Goal: Navigation & Orientation: Find specific page/section

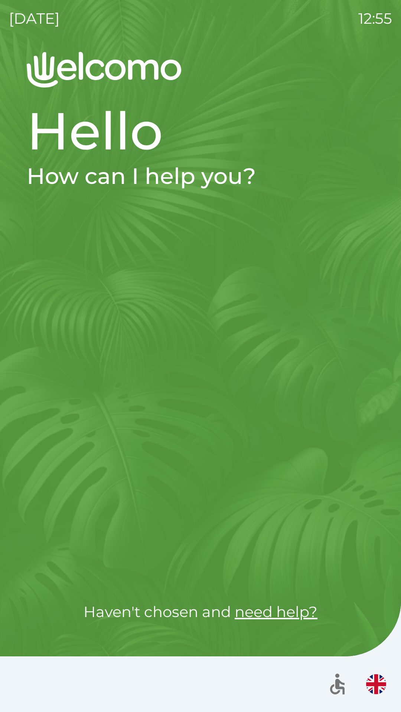
click at [239, 455] on div at bounding box center [200, 399] width 347 height 346
click at [250, 452] on div at bounding box center [200, 399] width 347 height 346
click at [239, 475] on div at bounding box center [200, 399] width 347 height 346
click at [243, 463] on div at bounding box center [200, 399] width 347 height 346
click at [253, 455] on div at bounding box center [200, 399] width 347 height 346
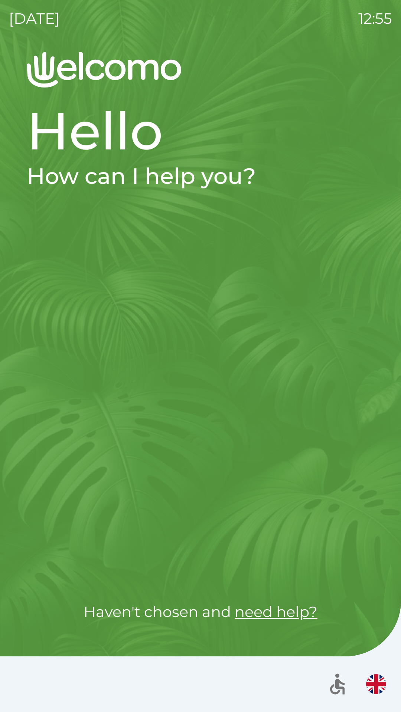
click at [374, 683] on img "button" at bounding box center [376, 685] width 20 height 20
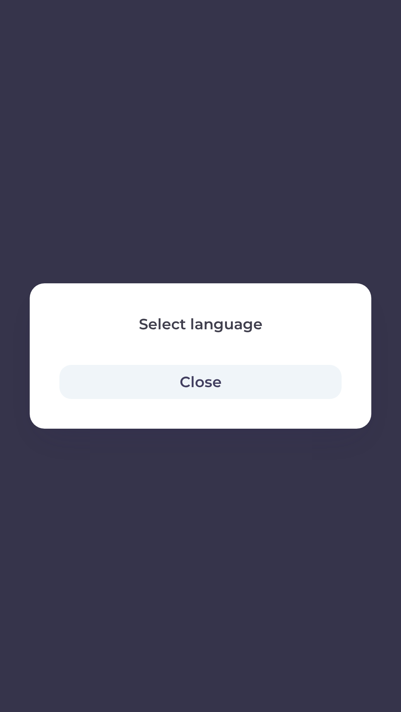
click at [214, 384] on button "Close" at bounding box center [200, 382] width 282 height 34
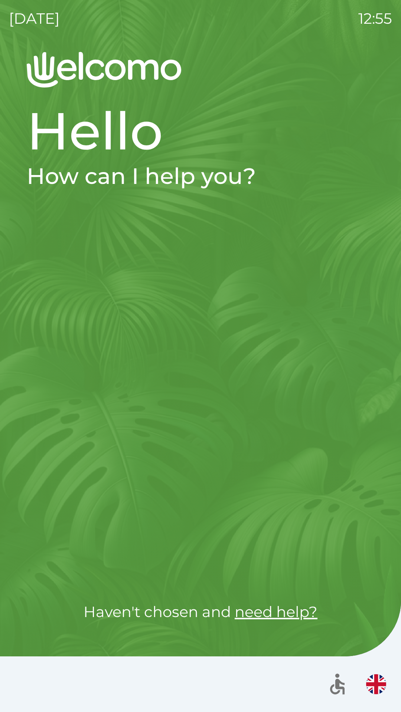
click at [374, 676] on img "button" at bounding box center [376, 685] width 20 height 20
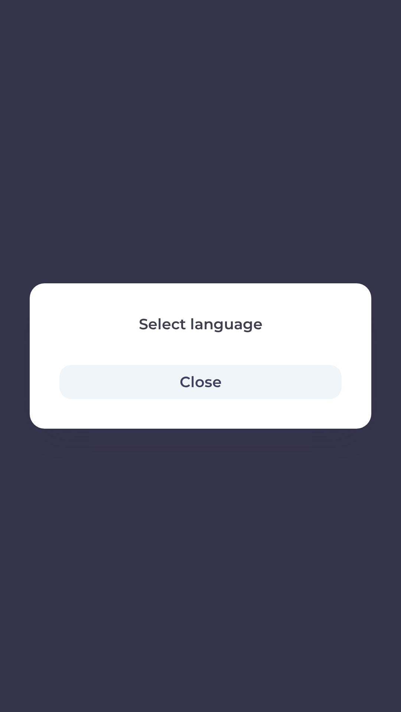
click at [212, 385] on button "Close" at bounding box center [200, 382] width 282 height 34
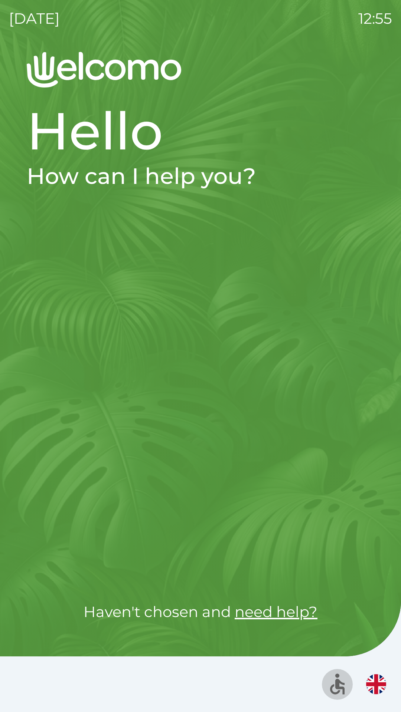
click at [336, 688] on icon "button" at bounding box center [337, 687] width 14 height 16
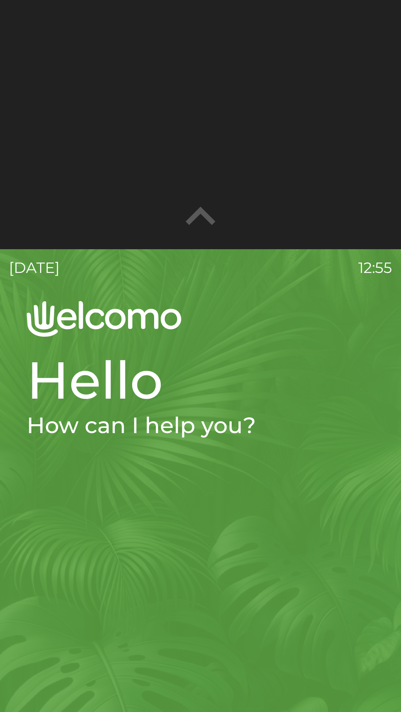
click at [204, 211] on icon "button" at bounding box center [201, 216] width 30 height 18
